Goal: Task Accomplishment & Management: Manage account settings

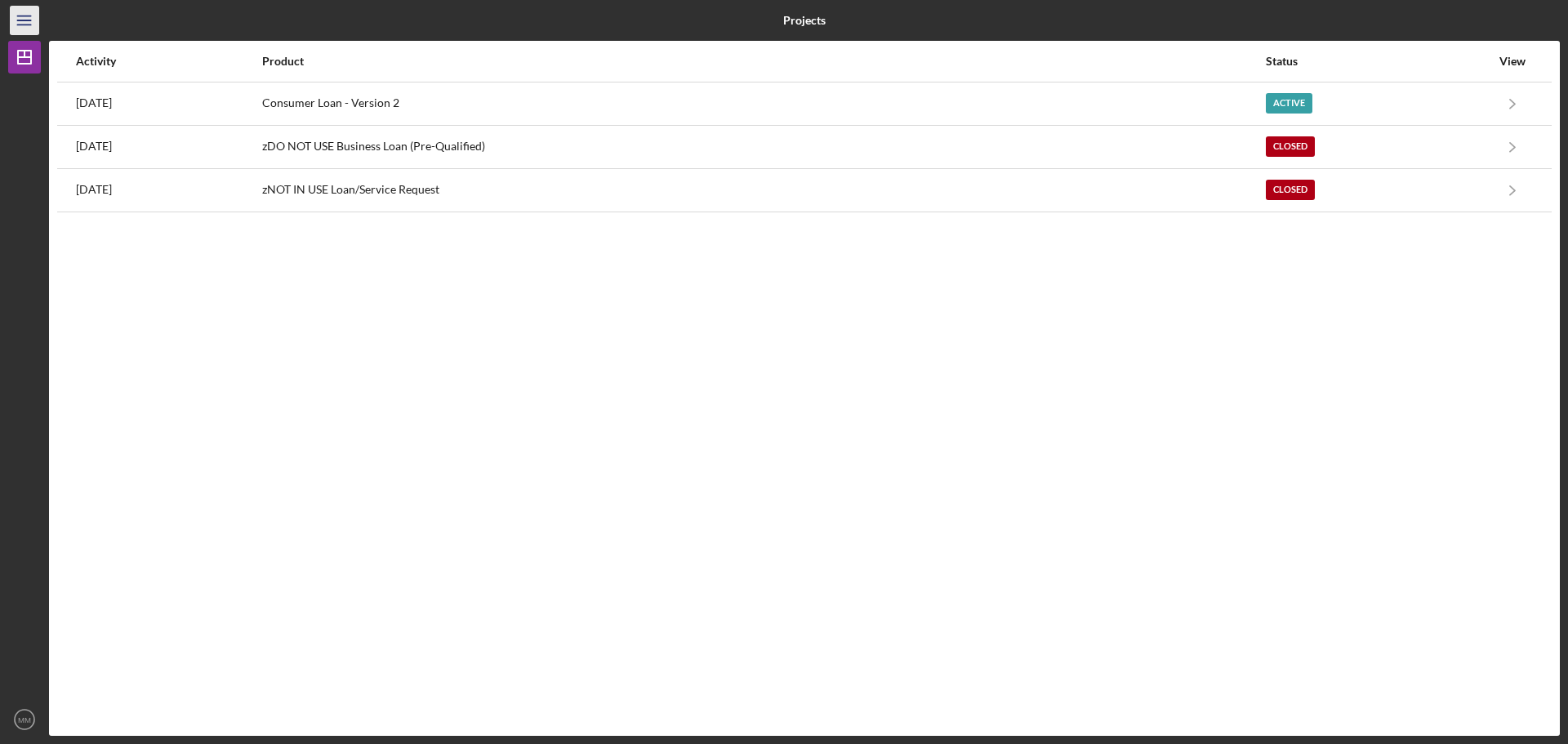
click at [20, 18] on icon "Icon/Menu" at bounding box center [25, 21] width 37 height 37
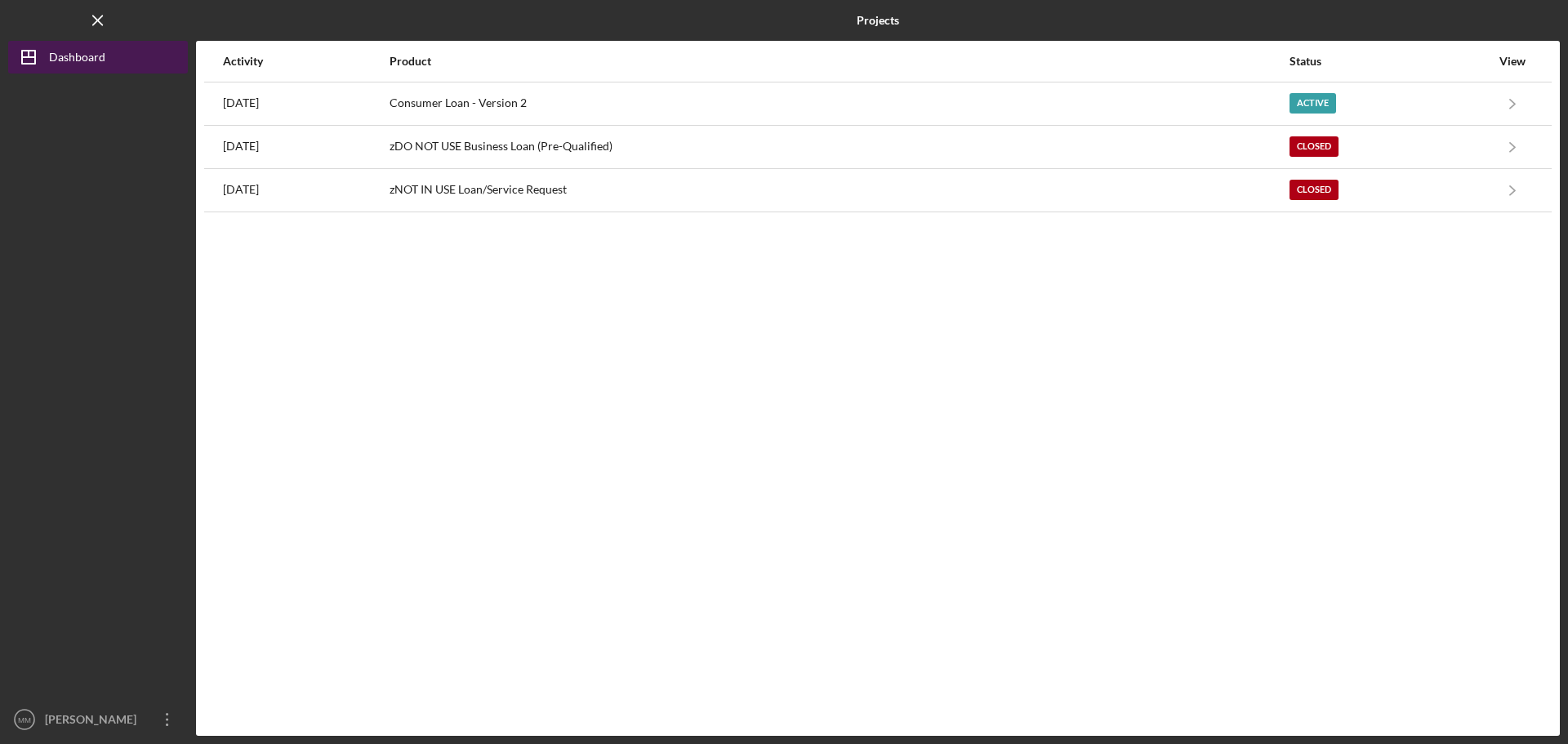
click at [78, 55] on div "Dashboard" at bounding box center [77, 59] width 57 height 37
click at [89, 50] on div "Dashboard" at bounding box center [77, 59] width 57 height 37
click at [92, 17] on icon "Icon/Menu Close" at bounding box center [98, 21] width 37 height 37
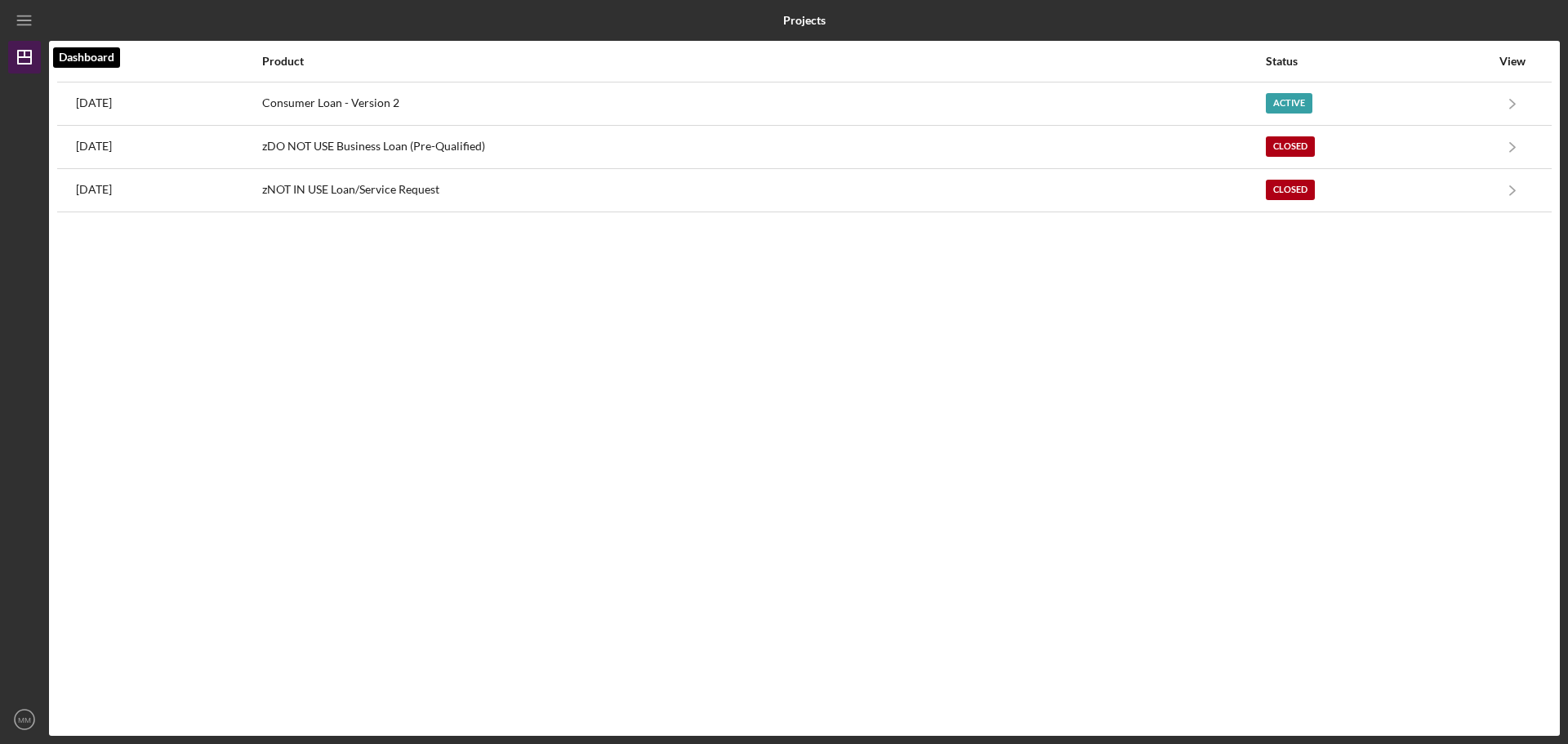
click at [24, 54] on icon "Icon/Dashboard" at bounding box center [24, 57] width 40 height 40
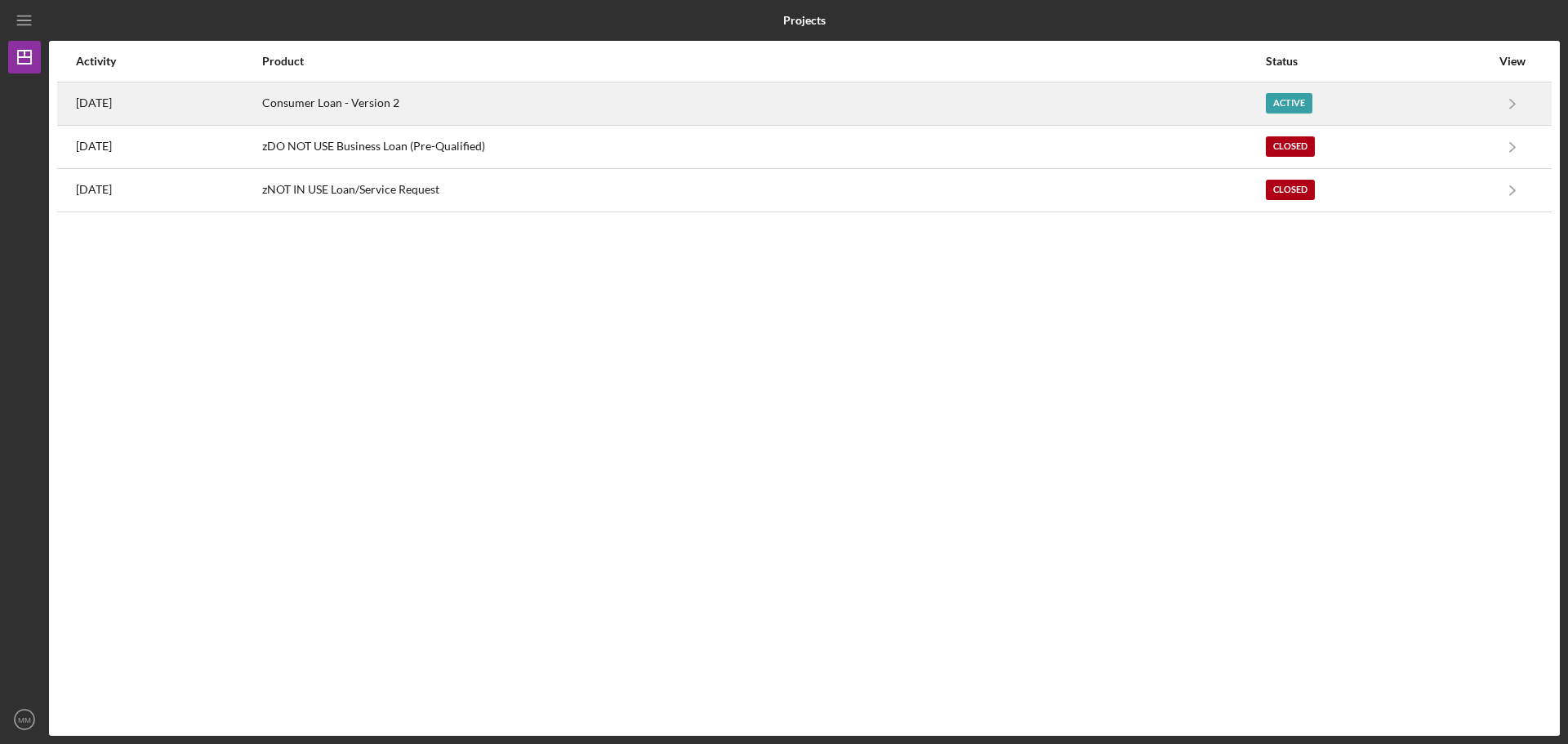
click at [1310, 95] on div "Active" at bounding box center [1289, 103] width 46 height 20
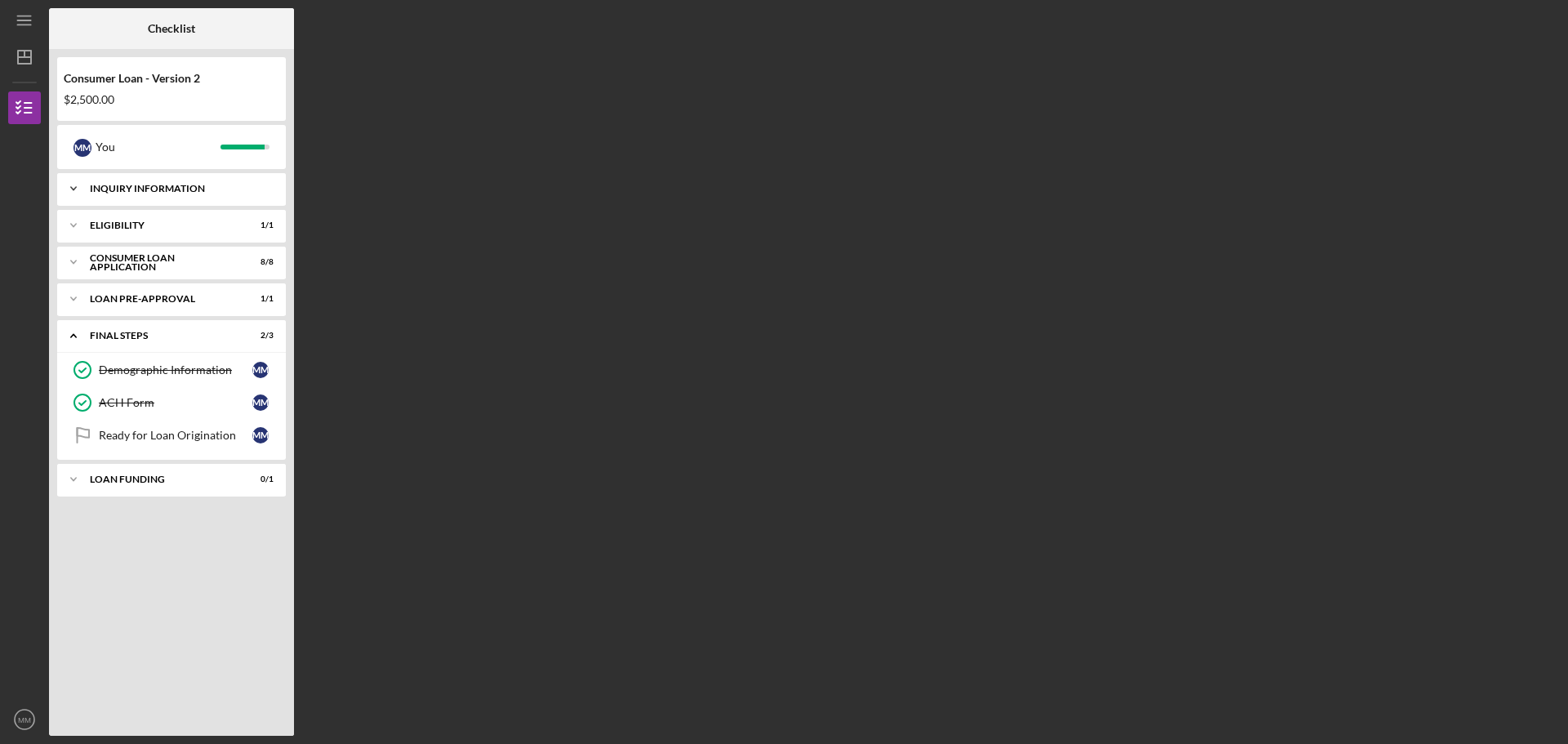
click at [75, 185] on icon "Icon/Expander" at bounding box center [73, 189] width 33 height 33
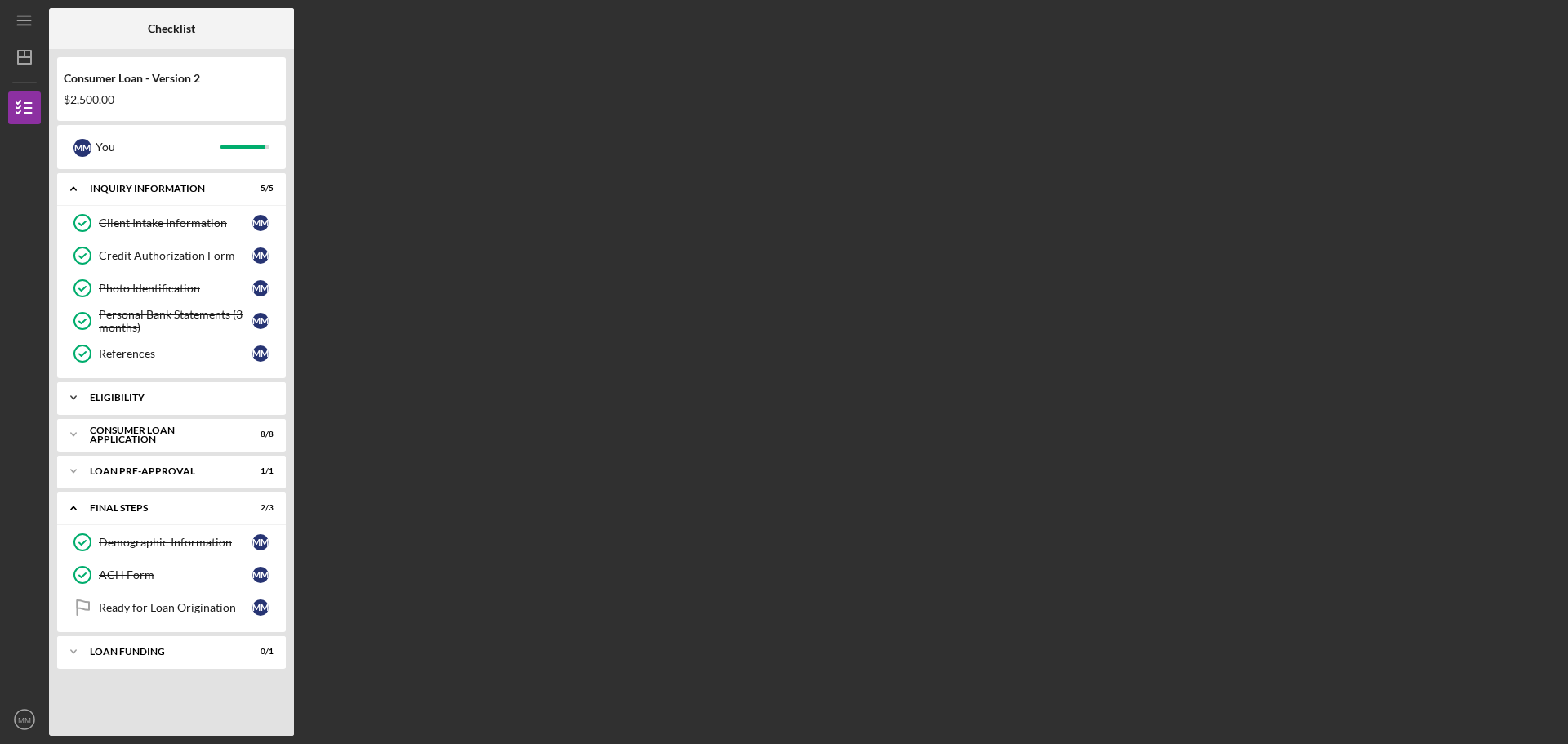
click at [76, 394] on icon "Icon/Expander" at bounding box center [73, 398] width 33 height 33
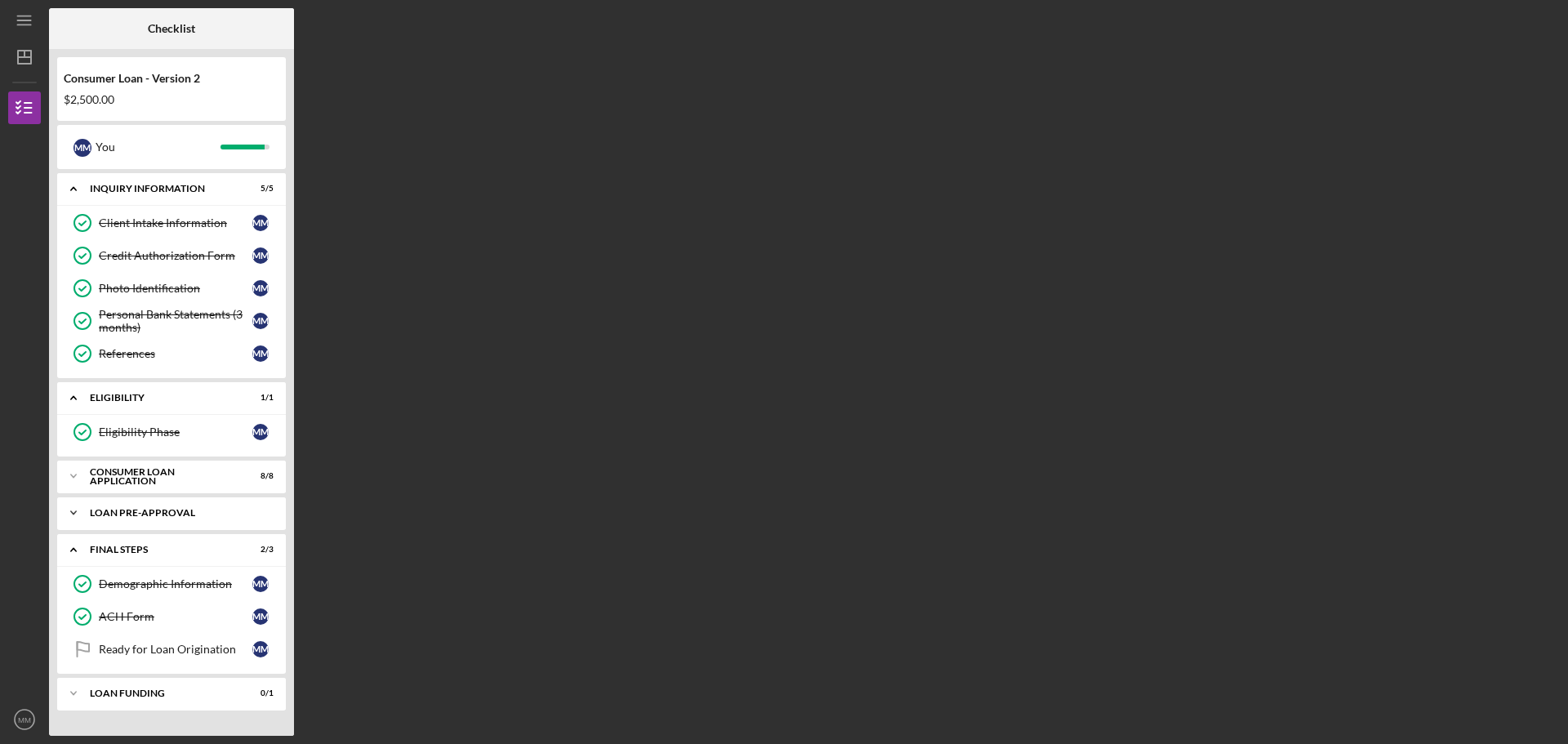
click at [73, 505] on icon "Icon/Expander" at bounding box center [73, 513] width 33 height 33
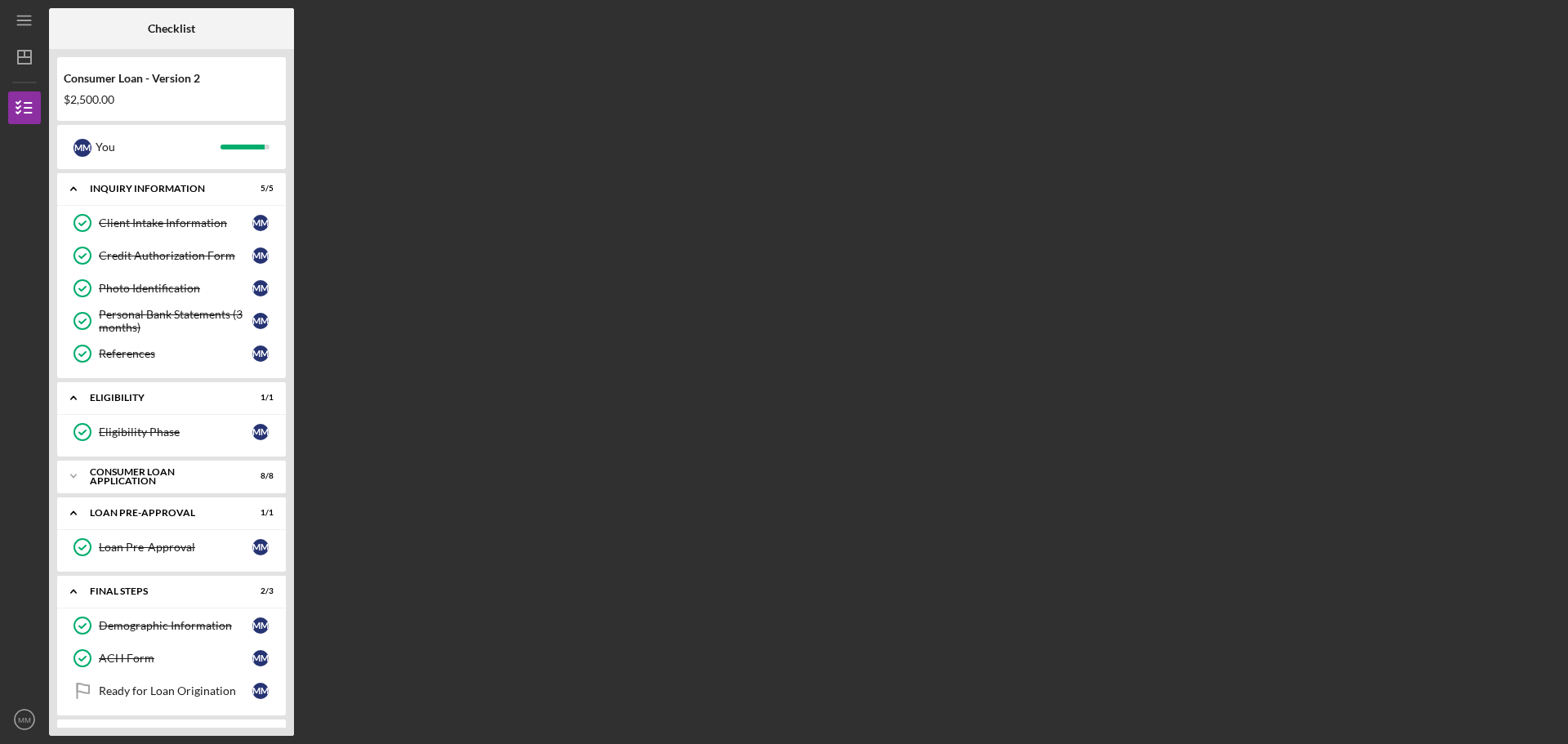
scroll to position [33, 0]
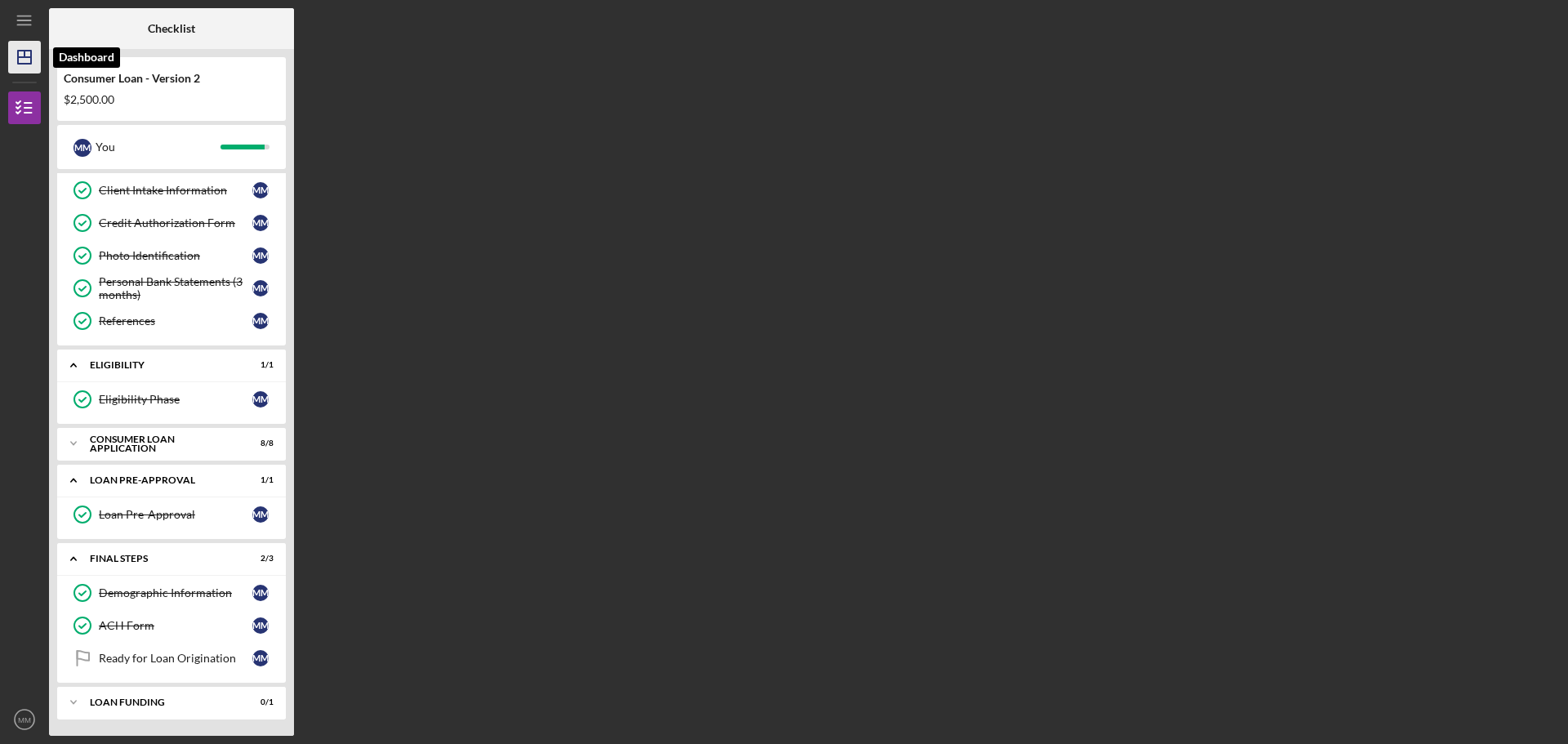
click at [24, 57] on line "button" at bounding box center [25, 57] width 13 height 0
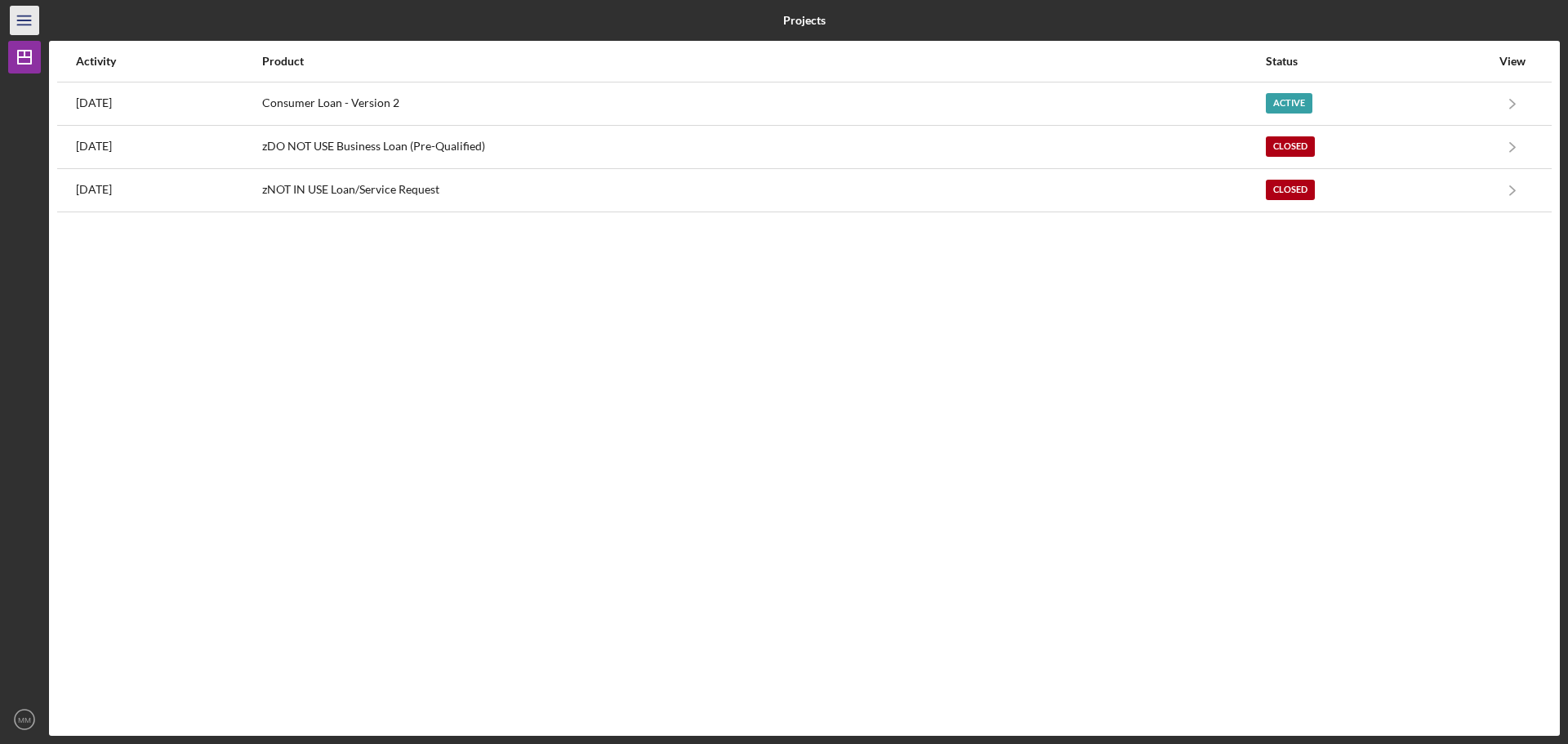
click at [25, 18] on icon "Icon/Menu" at bounding box center [25, 21] width 37 height 37
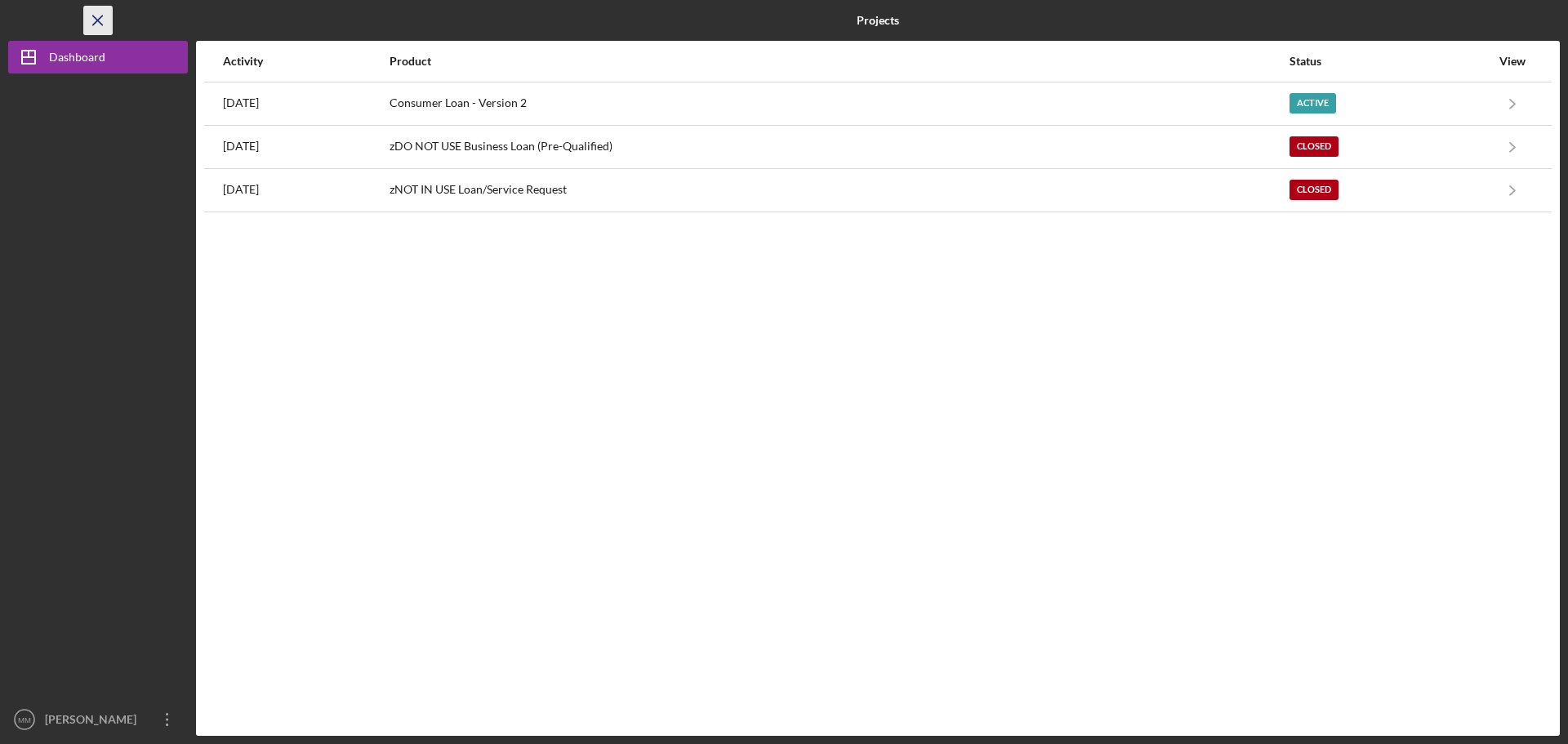
click at [91, 13] on icon "Icon/Menu Close" at bounding box center [98, 21] width 37 height 37
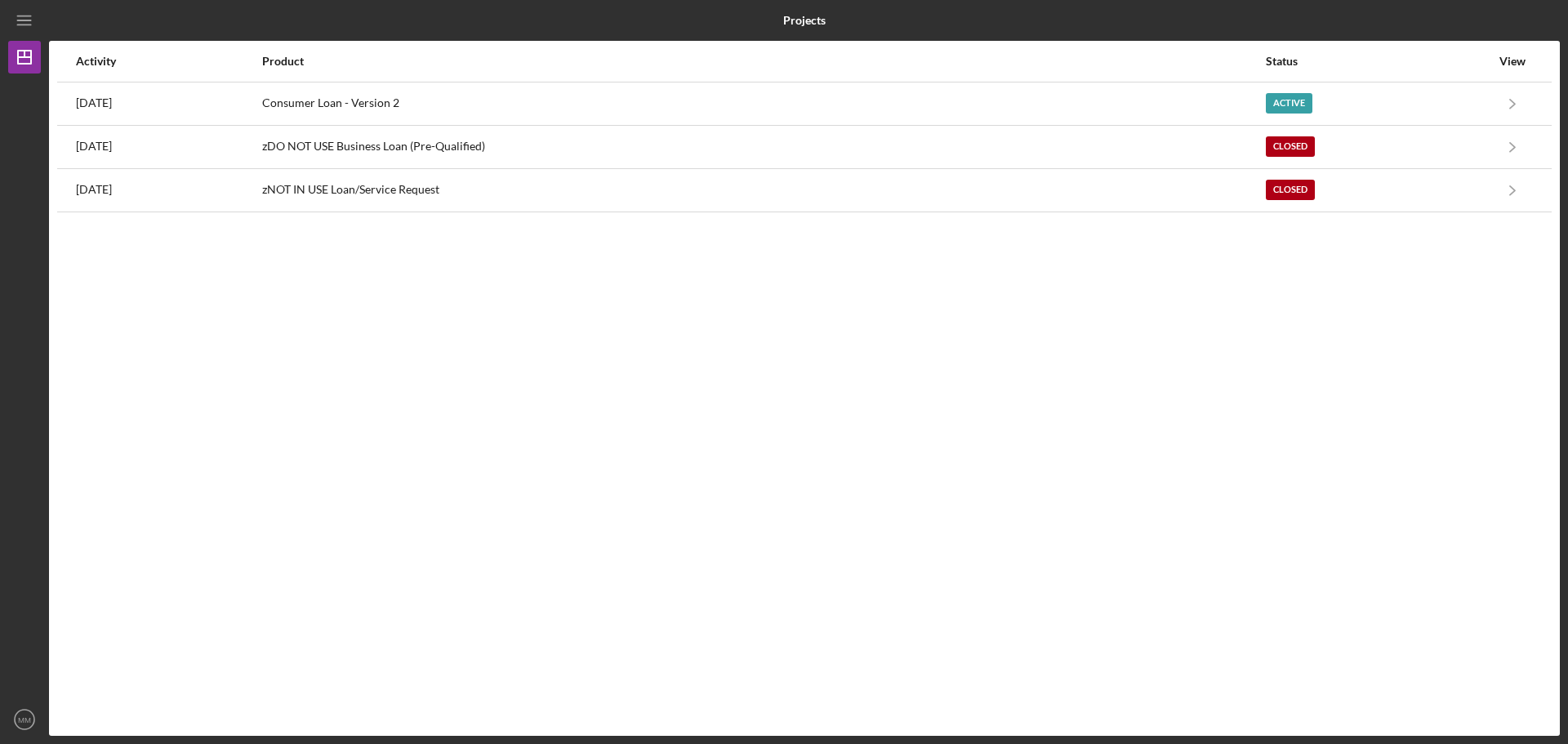
click at [9, 22] on div "Icon/Menu" at bounding box center [24, 20] width 33 height 40
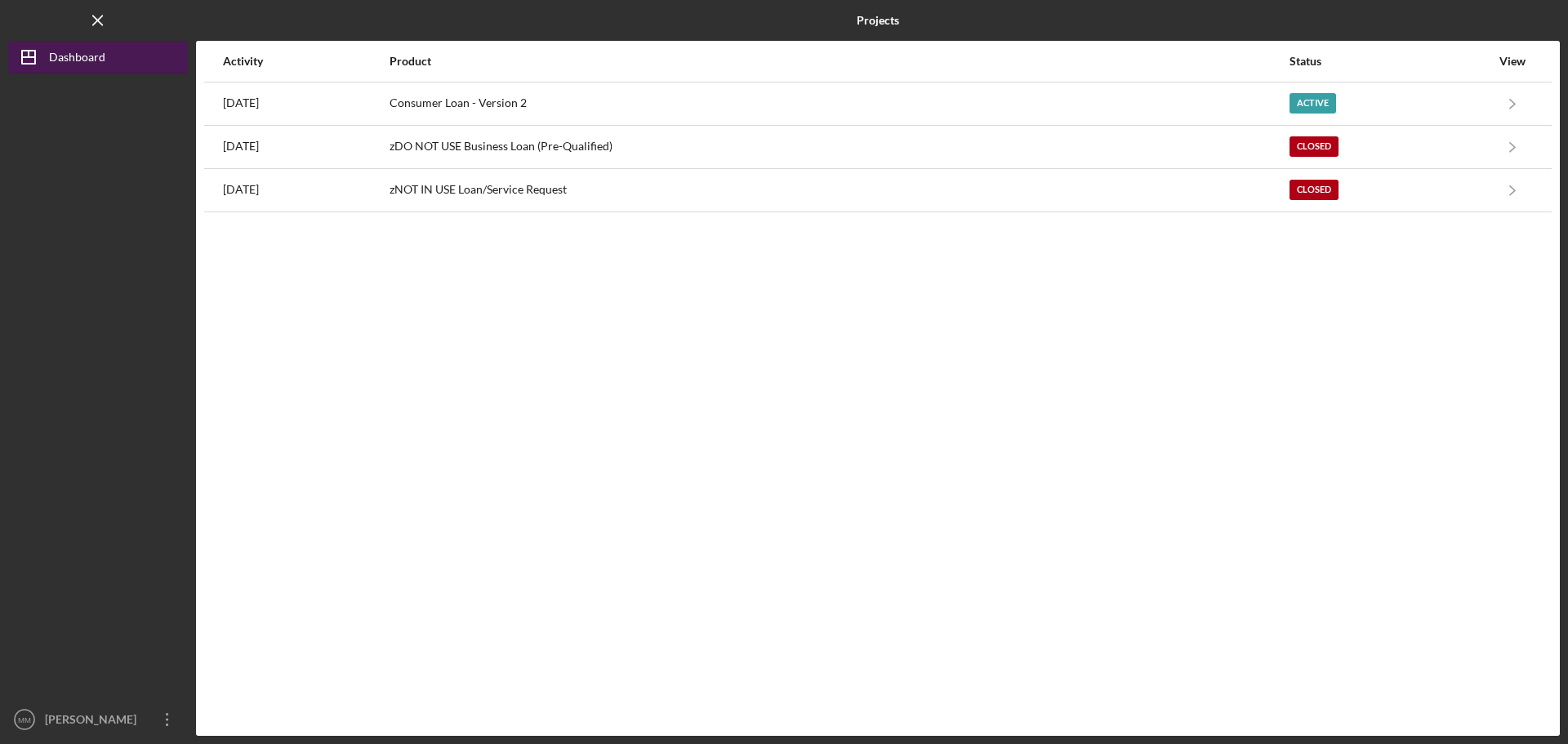
click at [23, 51] on polygon "button" at bounding box center [29, 58] width 13 height 13
click at [25, 52] on icon "Icon/Dashboard" at bounding box center [28, 57] width 40 height 40
click at [35, 57] on line "button" at bounding box center [29, 57] width 13 height 0
click at [24, 49] on icon "Icon/Dashboard" at bounding box center [28, 57] width 40 height 40
click at [95, 13] on icon "Icon/Menu Close" at bounding box center [98, 21] width 37 height 37
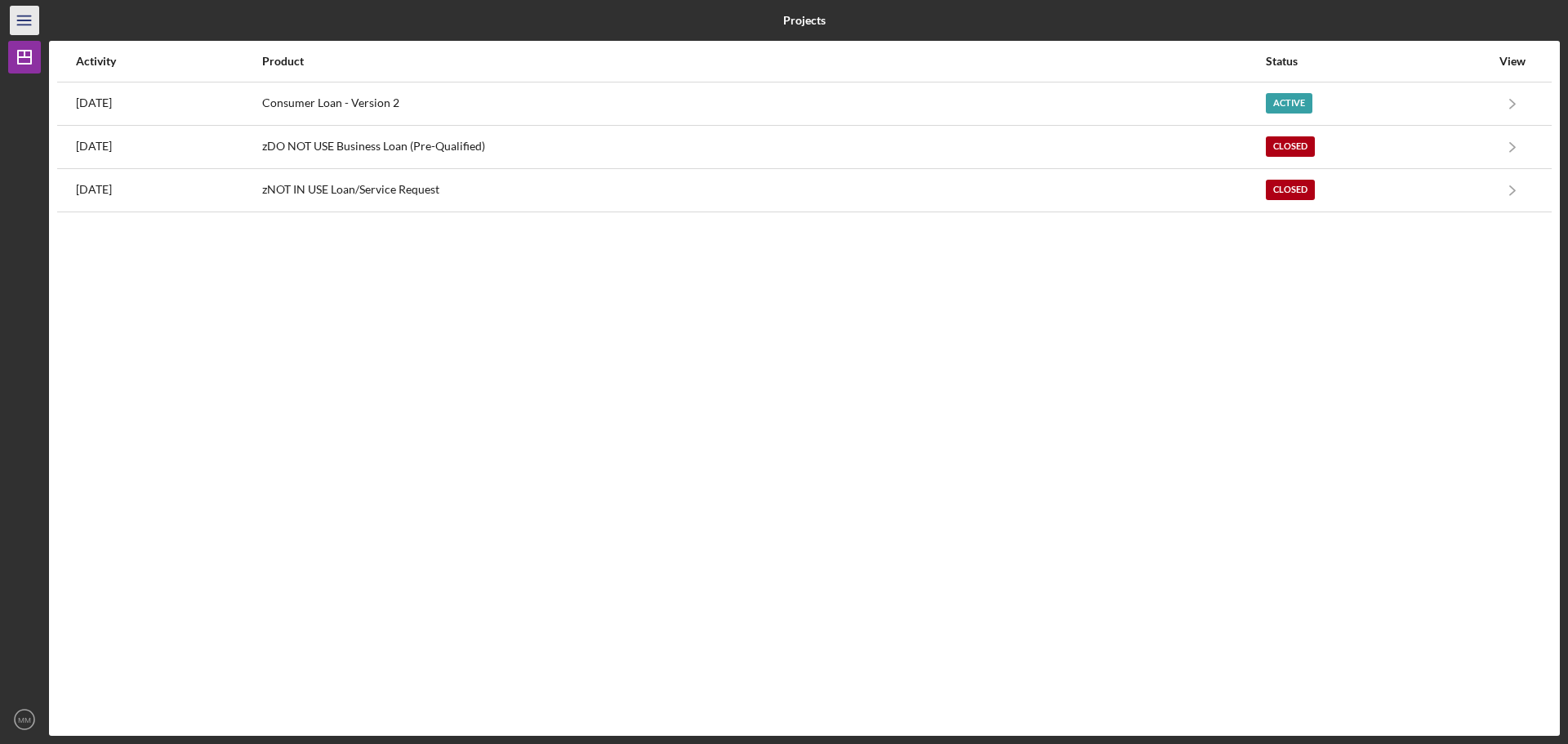
click at [19, 10] on icon "Icon/Menu" at bounding box center [25, 21] width 37 height 37
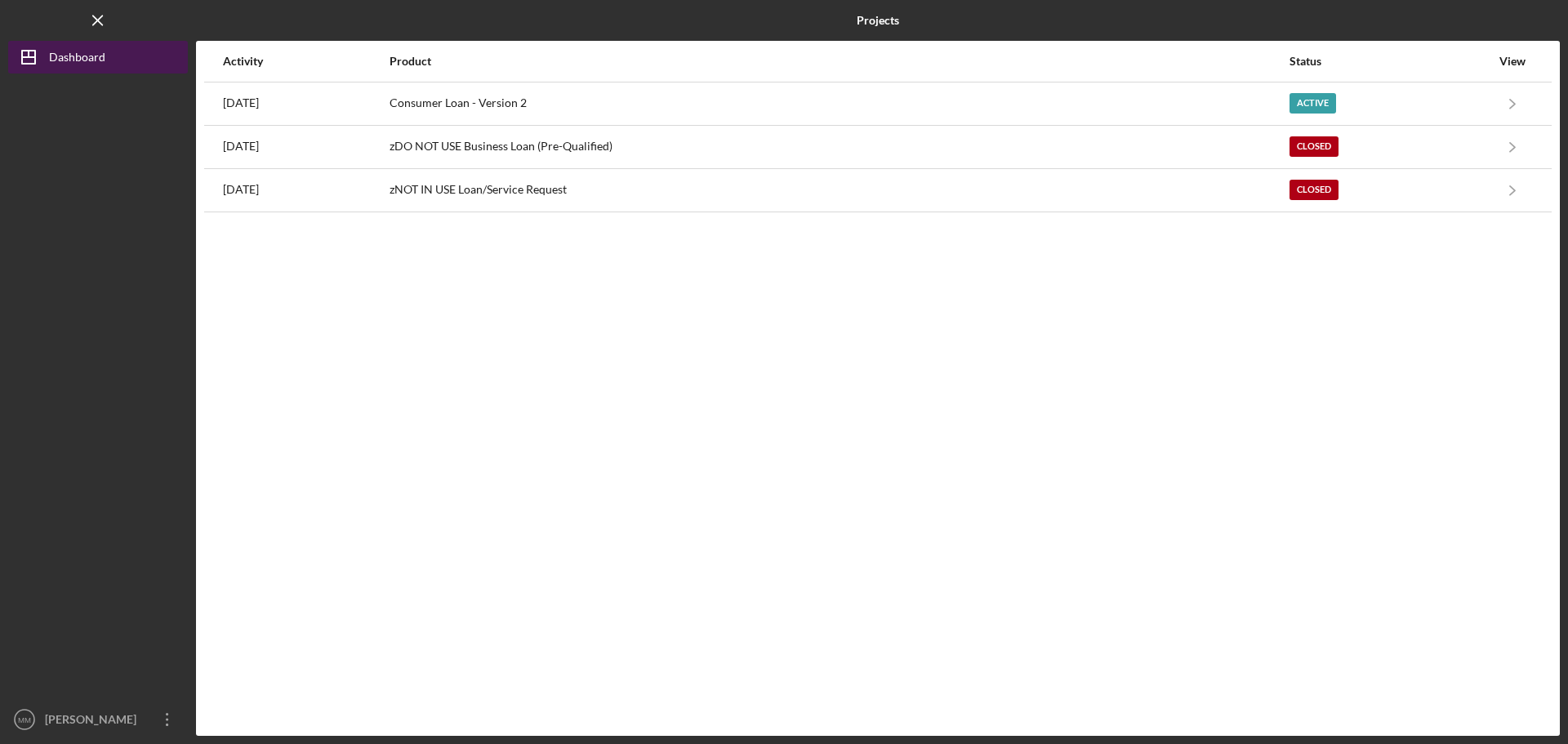
click at [40, 64] on icon "Icon/Dashboard" at bounding box center [28, 57] width 40 height 40
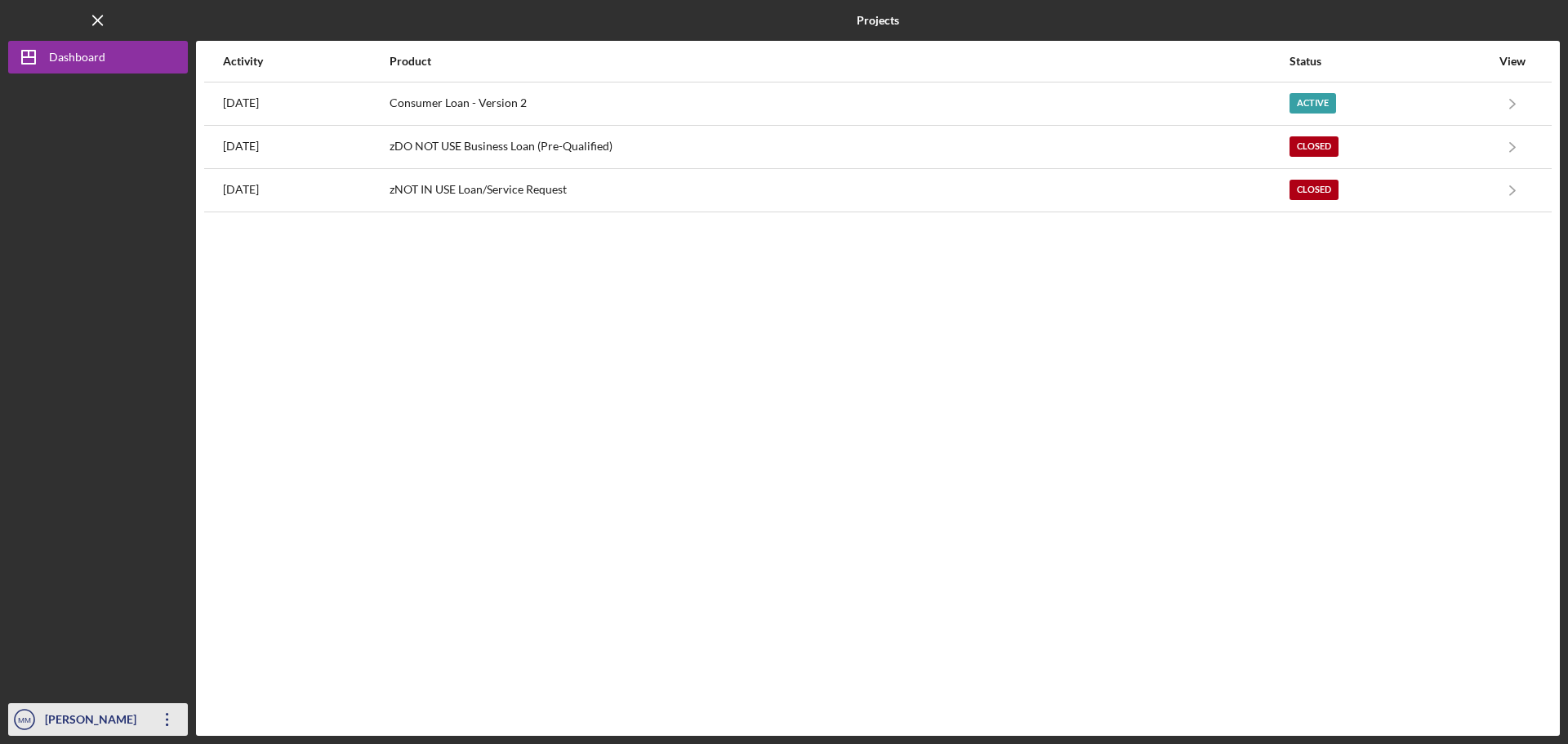
click at [165, 721] on icon "Icon/Overflow" at bounding box center [167, 719] width 40 height 40
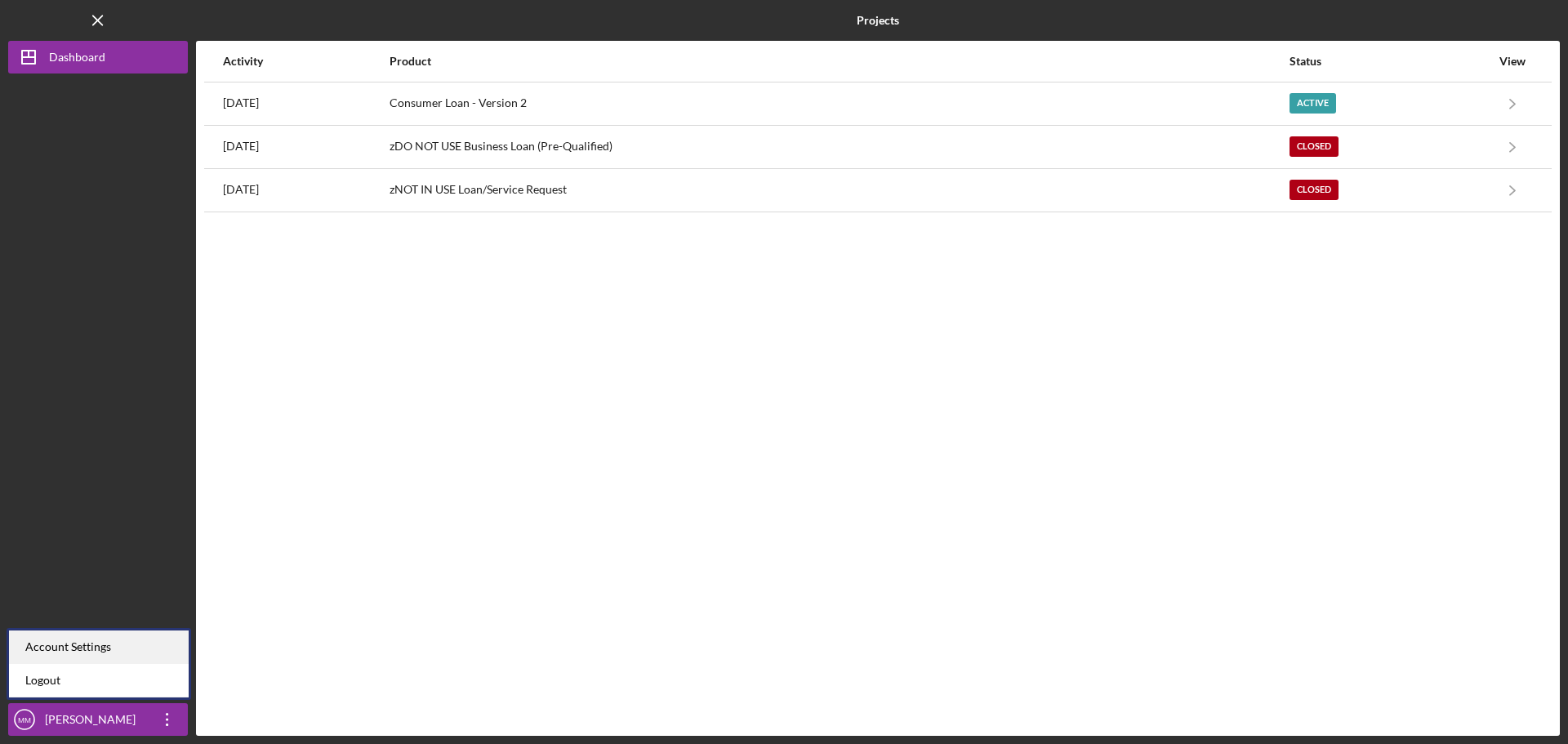
click at [118, 645] on div "Account Settings" at bounding box center [98, 647] width 180 height 34
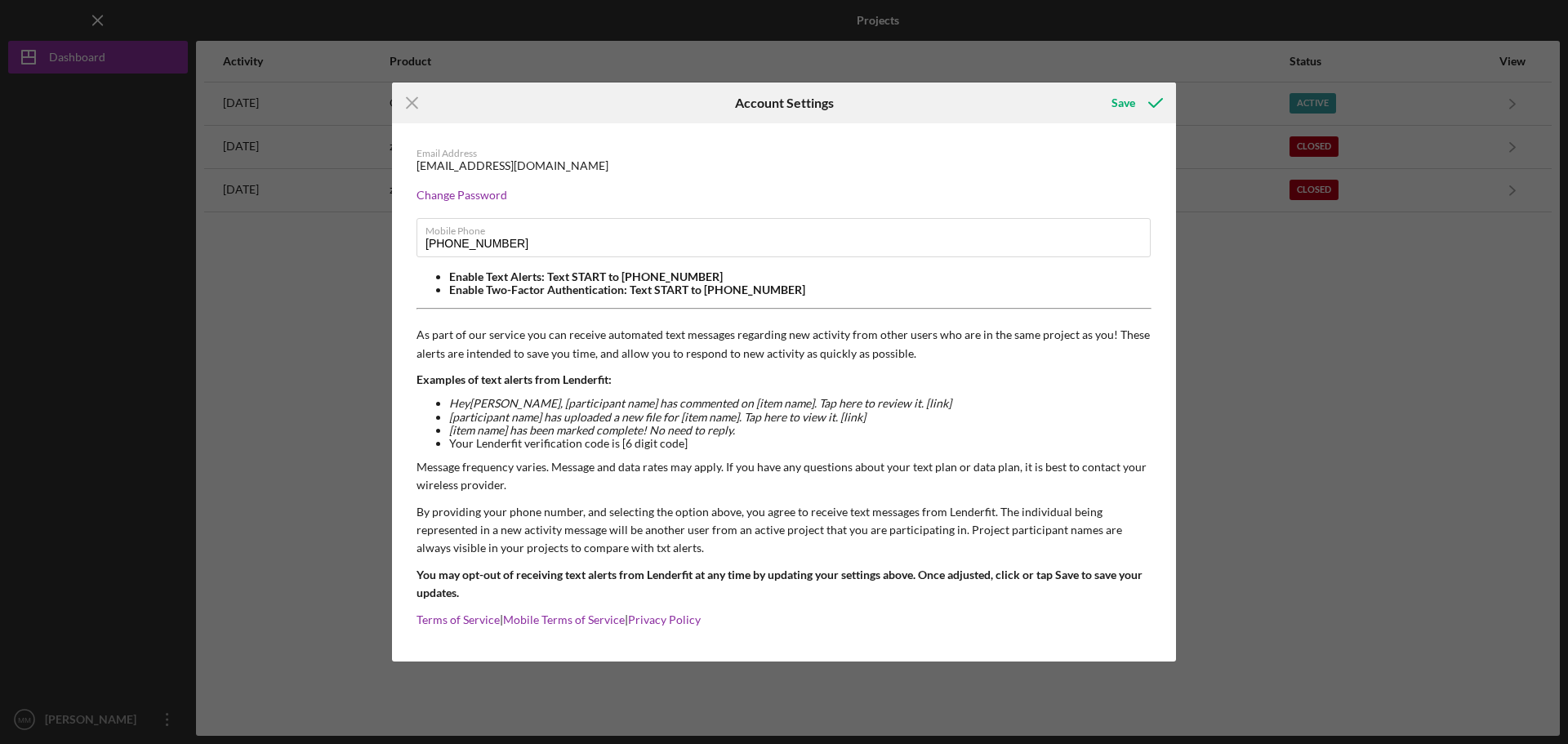
drag, startPoint x: 95, startPoint y: 645, endPoint x: 116, endPoint y: 678, distance: 39.1
click at [99, 649] on div "Icon/Menu Close Account Settings Save Email Address [EMAIL_ADDRESS][DOMAIN_NAME…" at bounding box center [784, 372] width 1568 height 744
click at [1335, 411] on div "Icon/Menu Close Account Settings Save Email Address [EMAIL_ADDRESS][DOMAIN_NAME…" at bounding box center [784, 372] width 1568 height 744
click at [409, 100] on line at bounding box center [412, 103] width 11 height 11
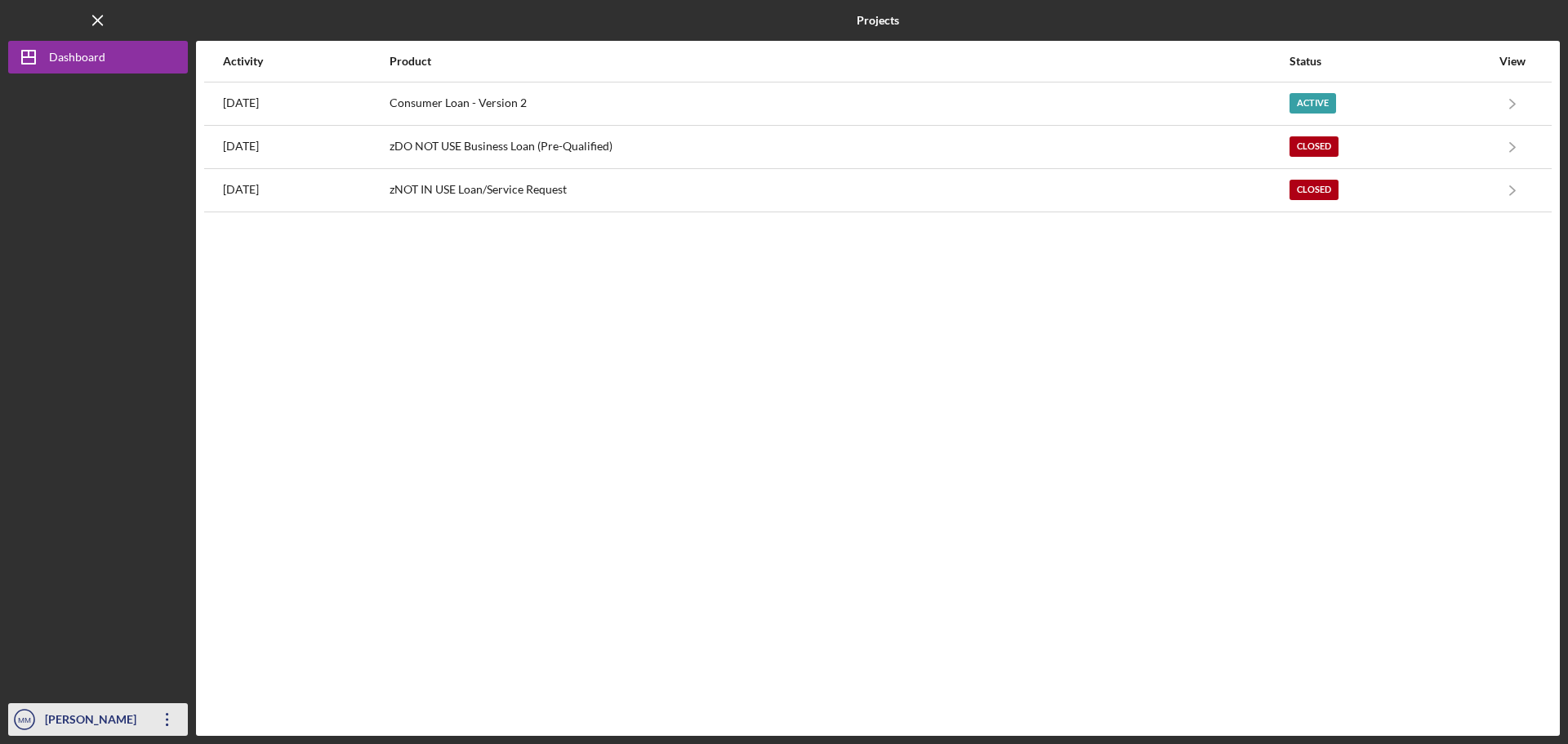
click at [164, 716] on icon "Icon/Overflow" at bounding box center [167, 719] width 40 height 40
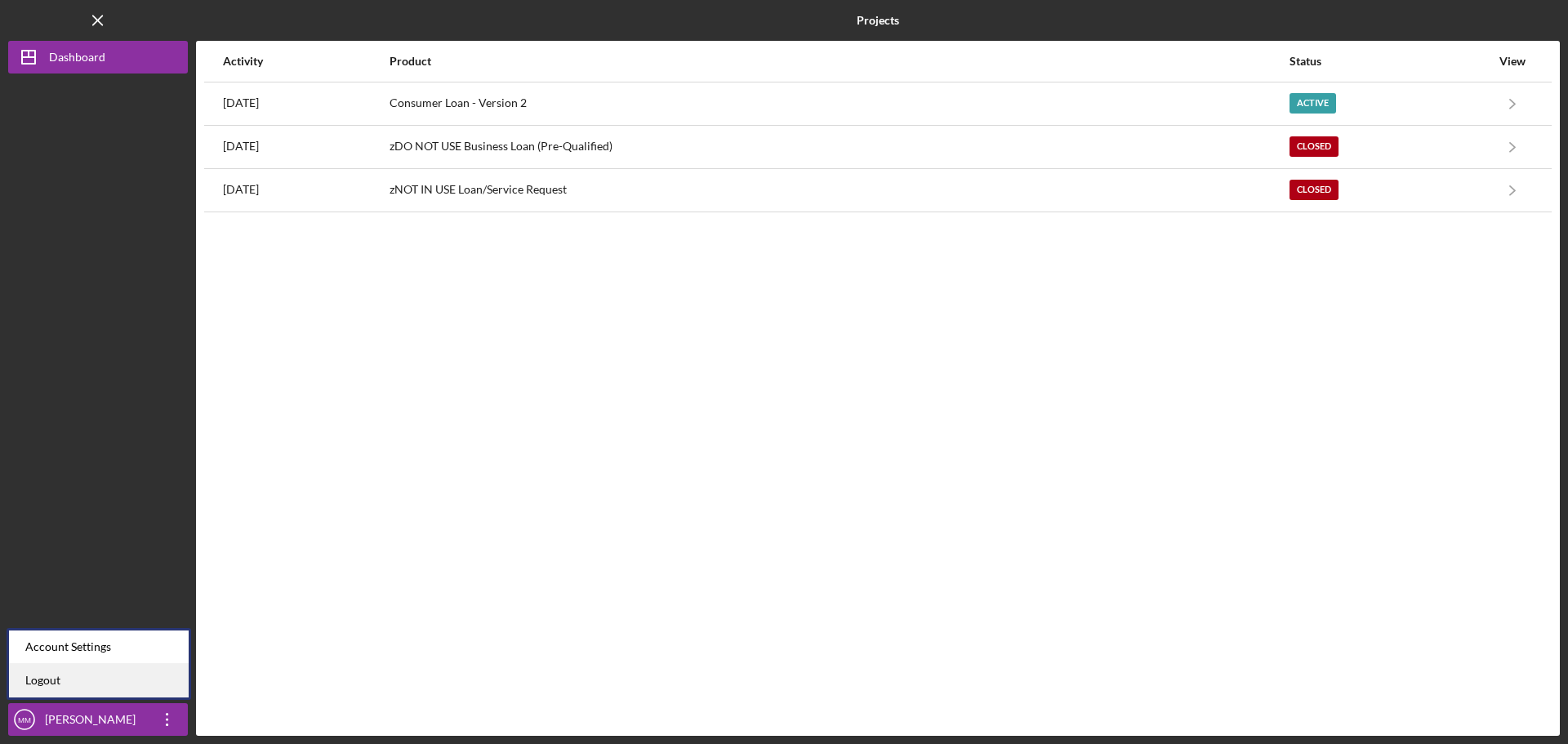
click at [80, 683] on link "Logout" at bounding box center [98, 680] width 180 height 34
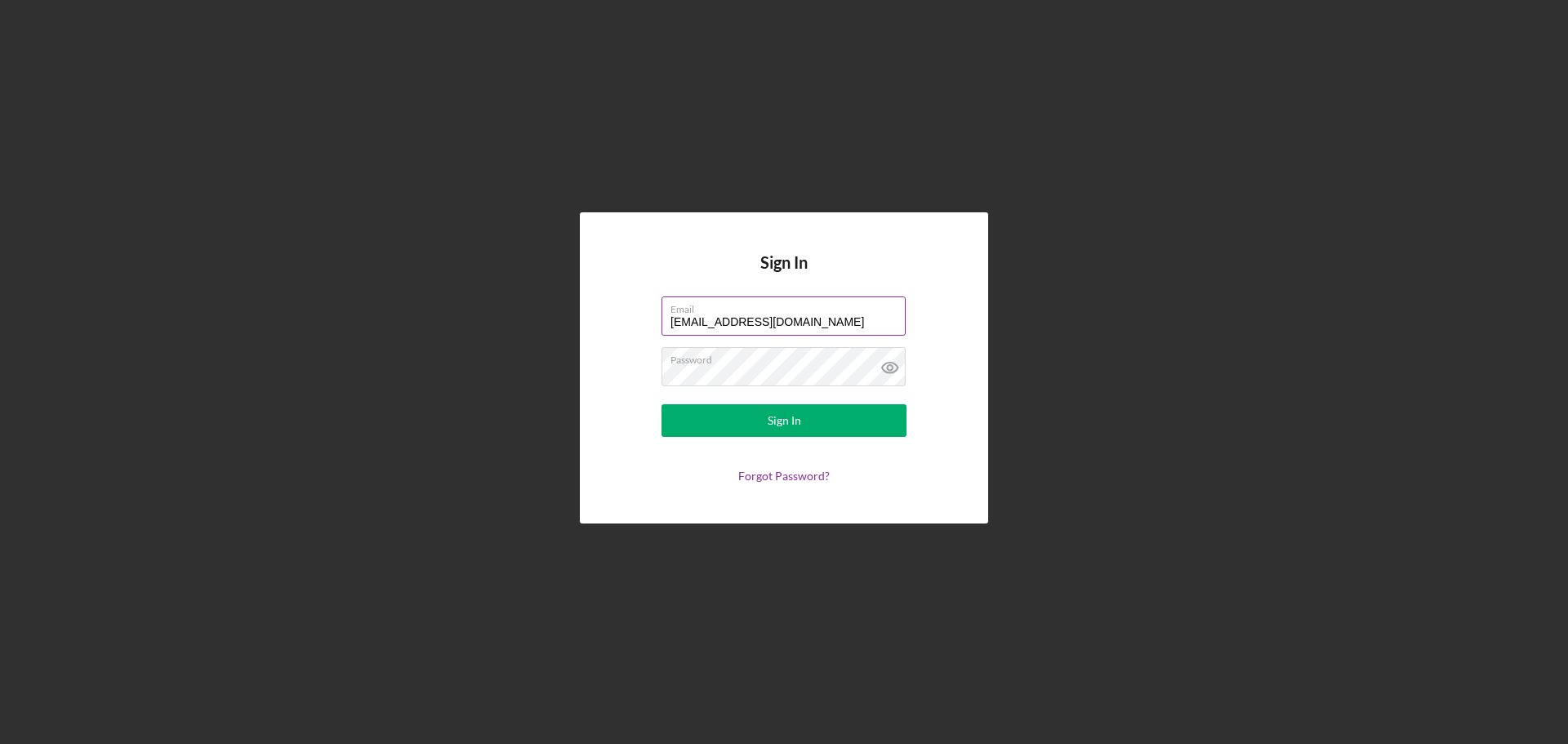
click at [810, 321] on input "[EMAIL_ADDRESS][DOMAIN_NAME]" at bounding box center [784, 316] width 244 height 39
type input "[EMAIL_ADDRESS][DOMAIN_NAME]"
click at [877, 419] on button "Sign In" at bounding box center [784, 421] width 245 height 33
